Goal: Find specific page/section: Find specific page/section

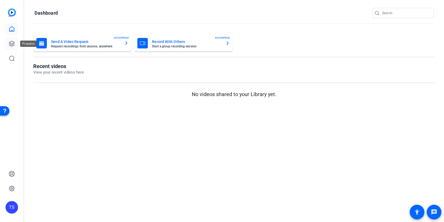
click at [12, 43] on icon at bounding box center [12, 44] width 6 height 6
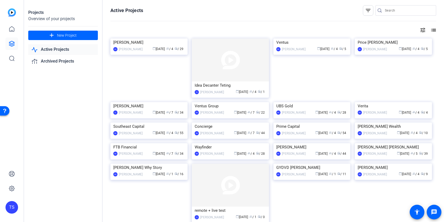
click at [397, 10] on input "Search" at bounding box center [408, 10] width 47 height 6
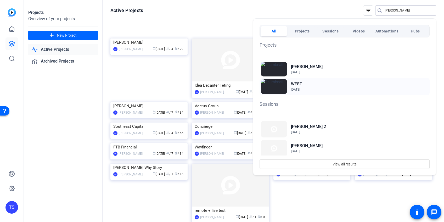
type input "[PERSON_NAME]"
click at [300, 82] on h2 "WEST" at bounding box center [296, 84] width 11 height 6
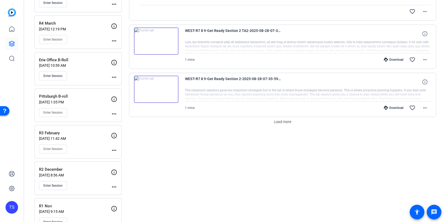
scroll to position [433, 0]
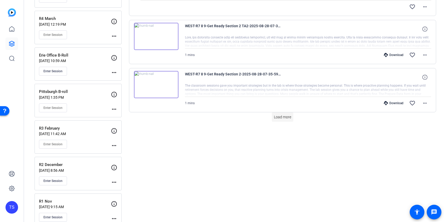
click at [282, 116] on span "Load more" at bounding box center [282, 116] width 17 height 5
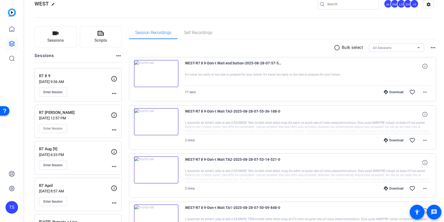
scroll to position [0, 0]
